Goal: Information Seeking & Learning: Find specific fact

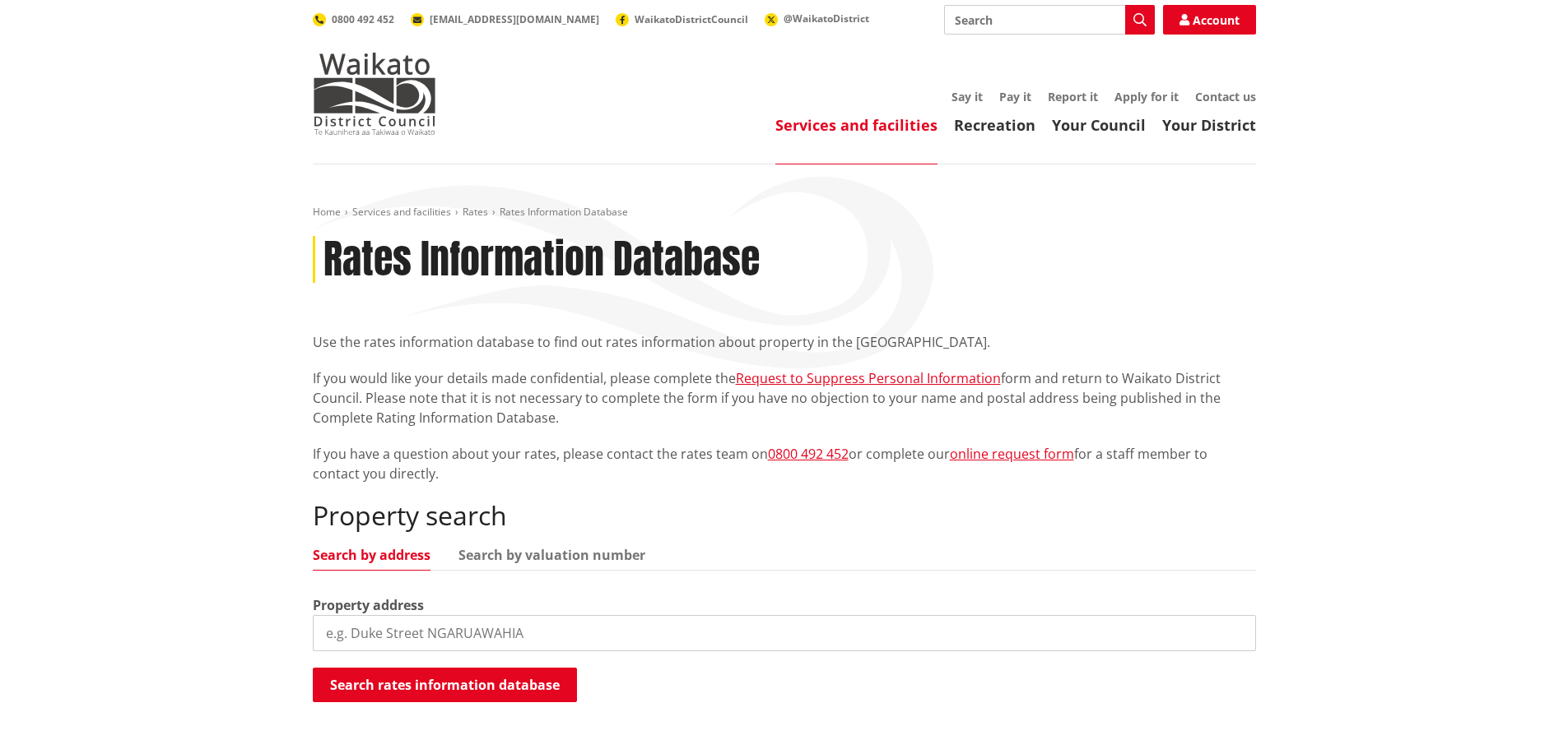
click at [446, 643] on input "search" at bounding box center [784, 633] width 943 height 36
type input "8 lorenzen bay road"
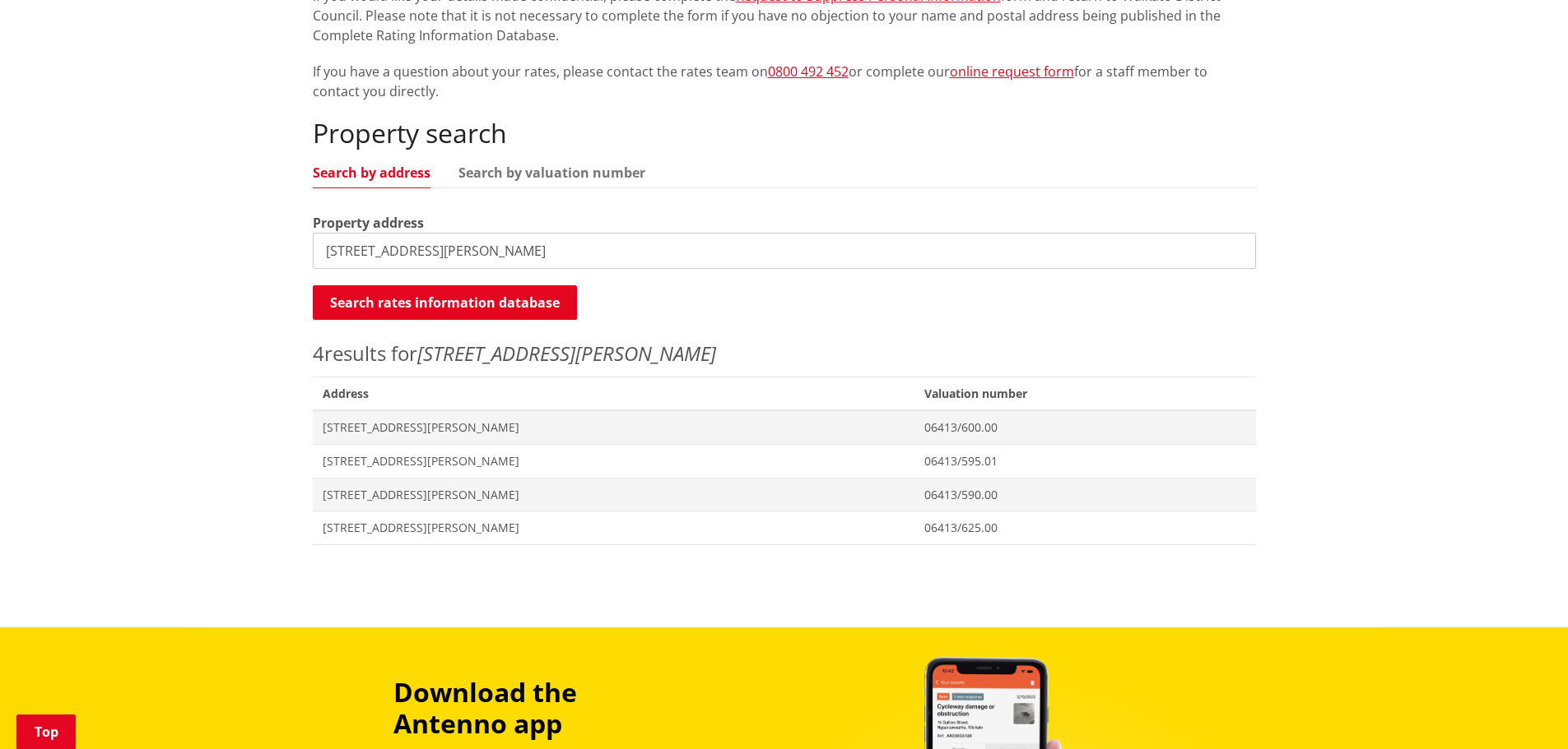
scroll to position [411, 0]
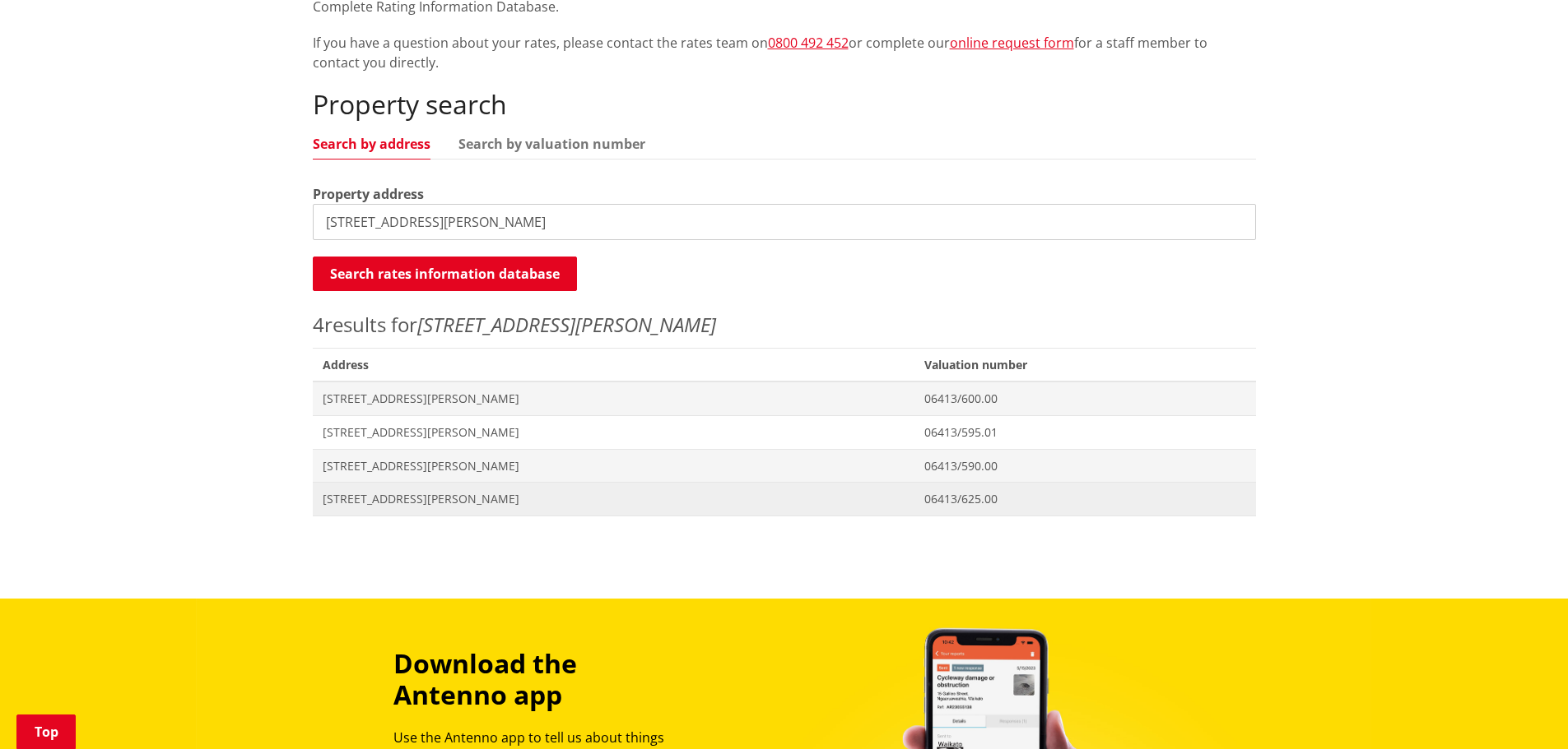
click at [414, 503] on span "8 Lorenzen Bay Road RAGLAN" at bounding box center [614, 499] width 582 height 17
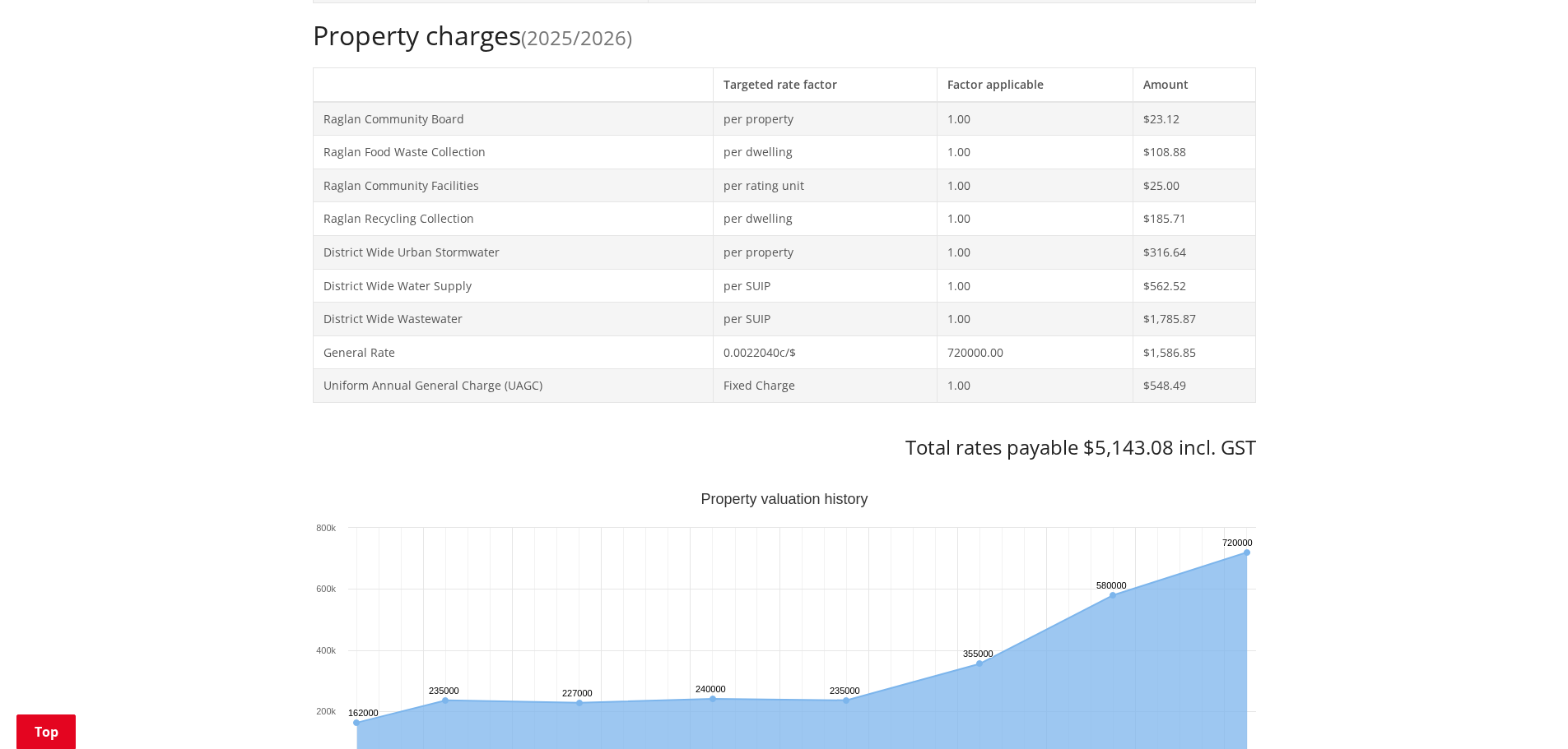
scroll to position [741, 0]
